Goal: Task Accomplishment & Management: Use online tool/utility

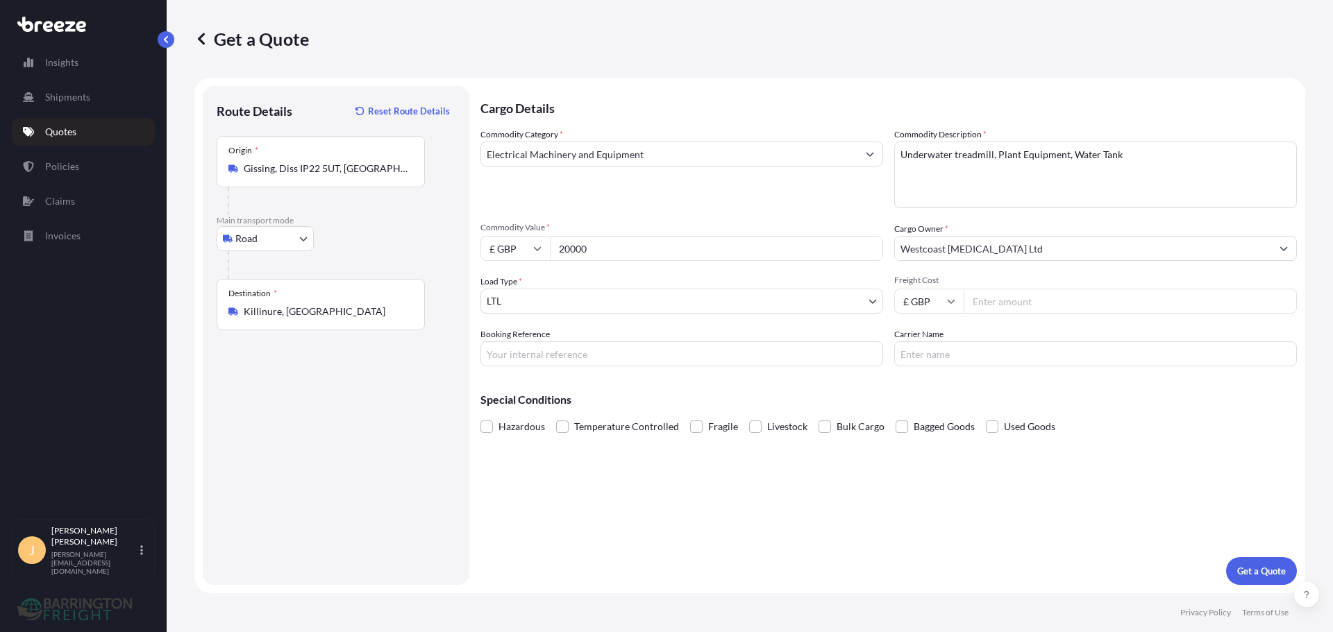
select select "Road"
select select "1"
type input "515.00"
click at [663, 359] on input "Booking Reference" at bounding box center [681, 354] width 403 height 25
type input "10/152"
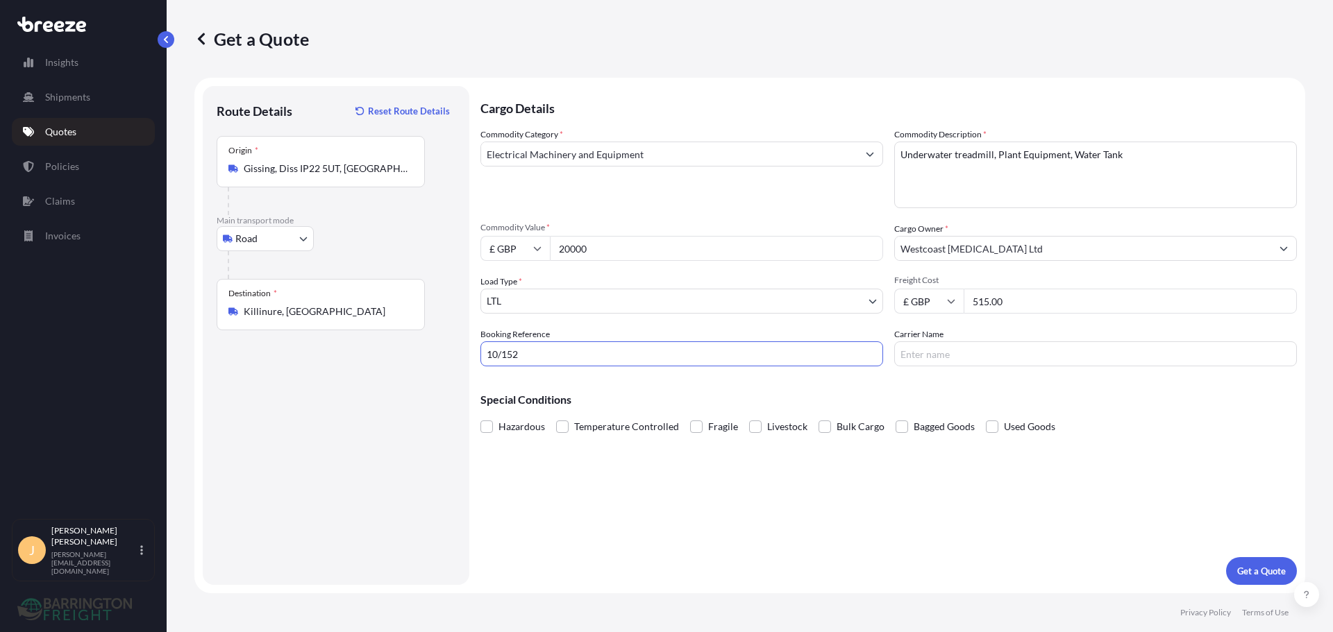
drag, startPoint x: 1151, startPoint y: 425, endPoint x: 1210, endPoint y: 503, distance: 97.6
click at [1152, 425] on div "Hazardous Temperature Controlled Fragile Livestock Bulk Cargo Bagged Goods Used…" at bounding box center [888, 427] width 816 height 21
click at [1250, 580] on button "Get a Quote" at bounding box center [1261, 571] width 71 height 28
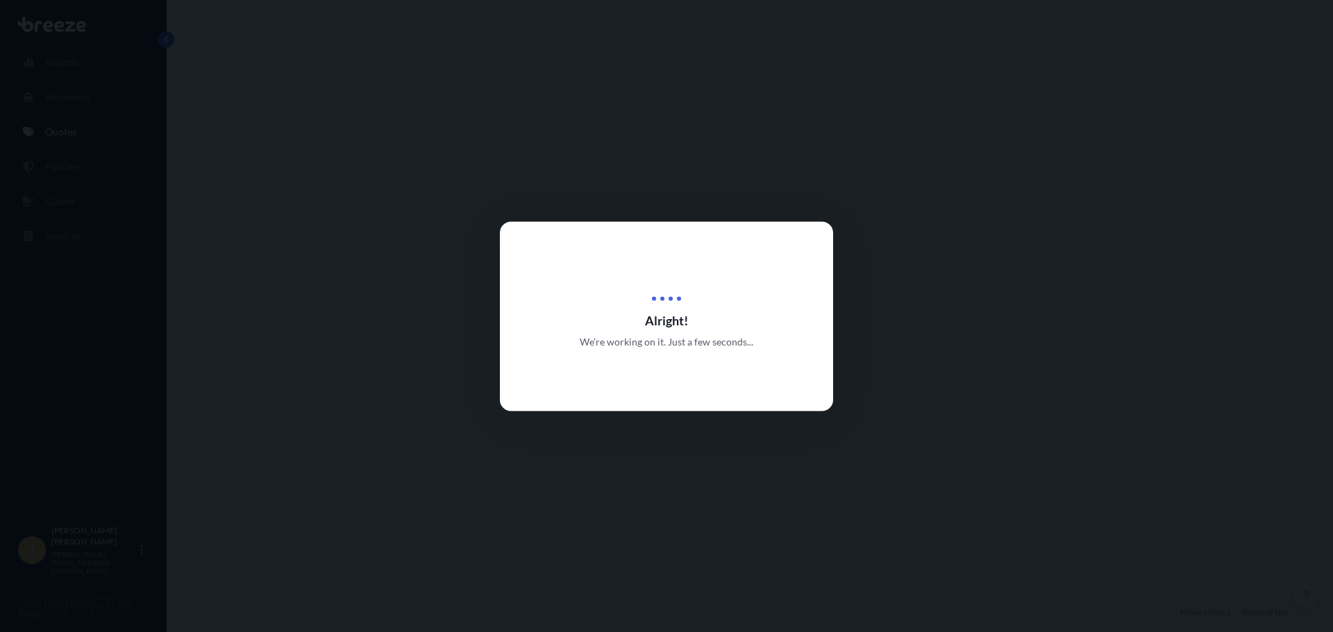
select select "Road"
select select "1"
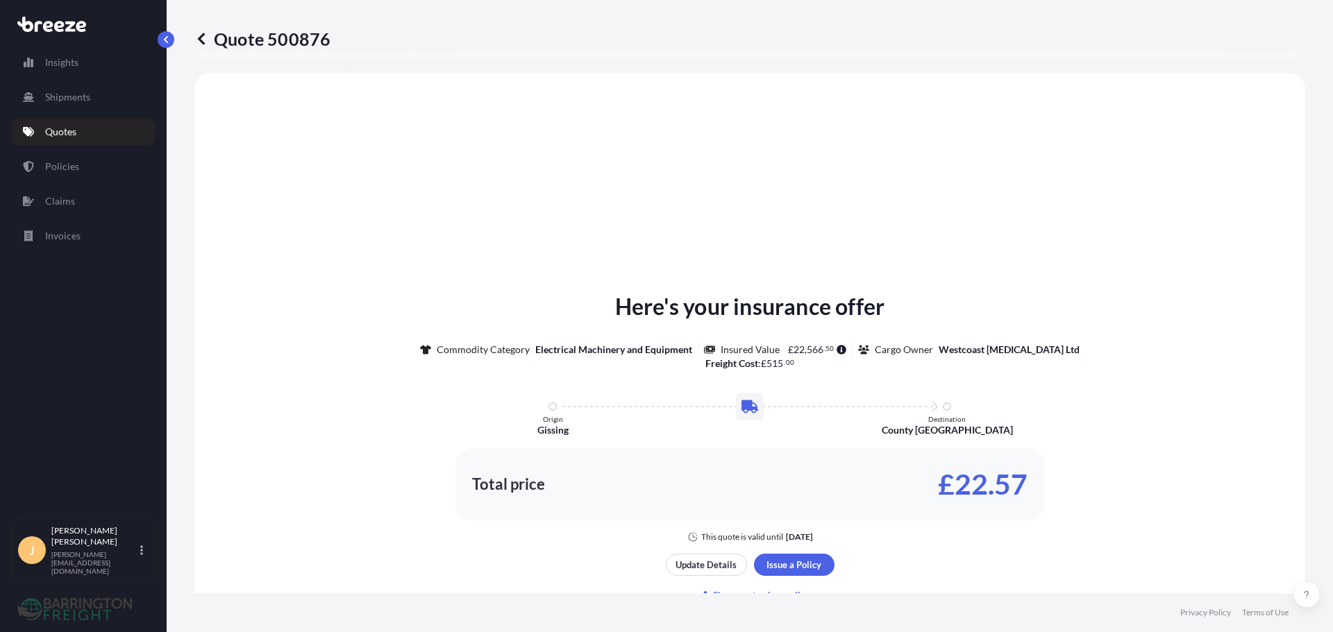
scroll to position [418, 0]
